Goal: Task Accomplishment & Management: Manage account settings

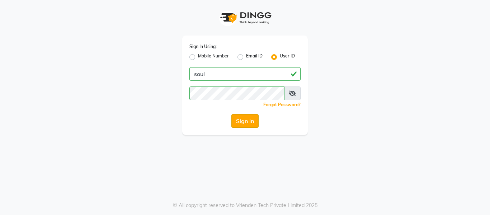
click at [249, 119] on button "Sign In" at bounding box center [245, 121] width 27 height 14
click at [248, 115] on button "Sign In" at bounding box center [245, 121] width 27 height 14
click at [243, 122] on button "Sign In" at bounding box center [245, 121] width 27 height 14
click at [243, 116] on button "Sign In" at bounding box center [245, 121] width 27 height 14
click at [249, 121] on button "Sign In" at bounding box center [245, 121] width 27 height 14
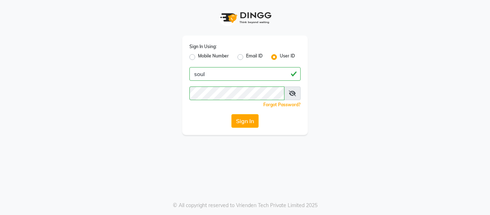
click at [319, 63] on div "Sign In Using: Mobile Number Email ID User ID soul Remember me Forgot Password?…" at bounding box center [245, 67] width 409 height 135
click at [293, 129] on div "Sign In Using: Mobile Number Email ID User ID soul Remember me Forgot Password?…" at bounding box center [245, 85] width 126 height 99
click at [255, 120] on button "Sign In" at bounding box center [245, 121] width 27 height 14
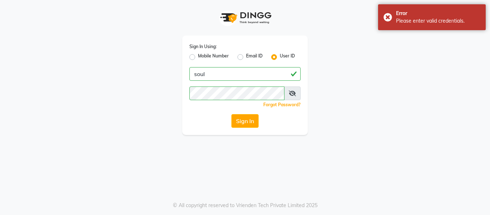
click at [388, 64] on div "Sign In Using: Mobile Number Email ID User ID soul Remember me Forgot Password?…" at bounding box center [245, 67] width 409 height 135
drag, startPoint x: 259, startPoint y: 120, endPoint x: 160, endPoint y: 56, distance: 117.8
click at [259, 120] on button "Sign In" at bounding box center [245, 121] width 27 height 14
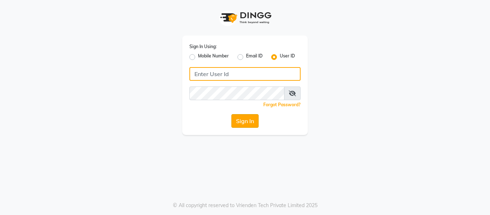
type input "soul"
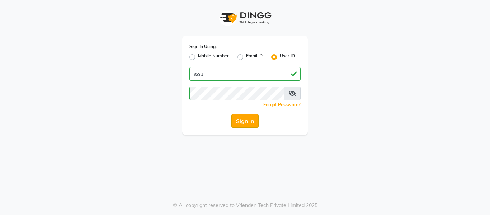
click at [239, 114] on button "Sign In" at bounding box center [245, 121] width 27 height 14
click at [235, 125] on div "Sign In" at bounding box center [245, 121] width 111 height 14
